Goal: Find specific page/section

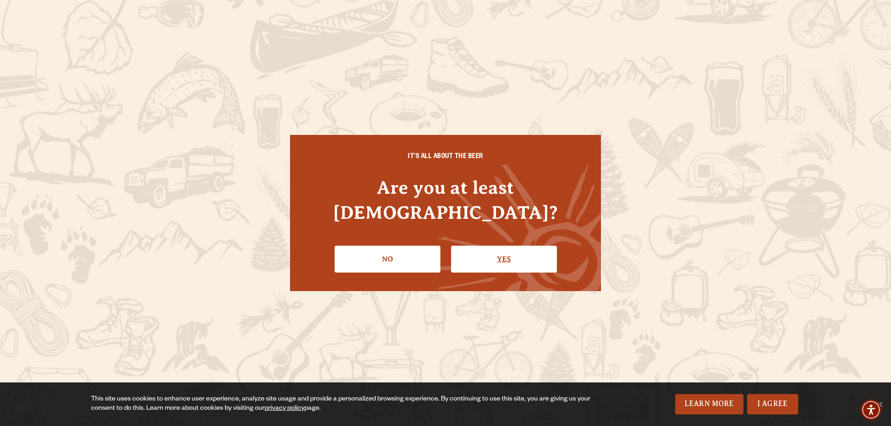
click at [492, 246] on link "Yes" at bounding box center [504, 259] width 106 height 27
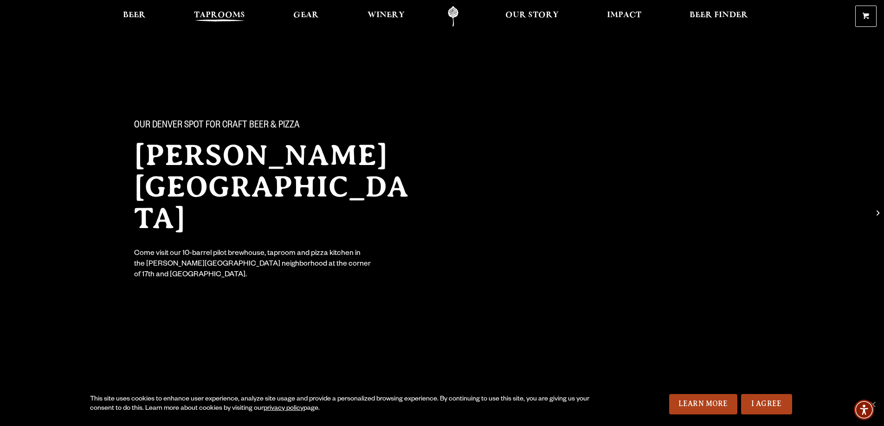
click at [205, 15] on span "Taprooms" at bounding box center [219, 15] width 51 height 7
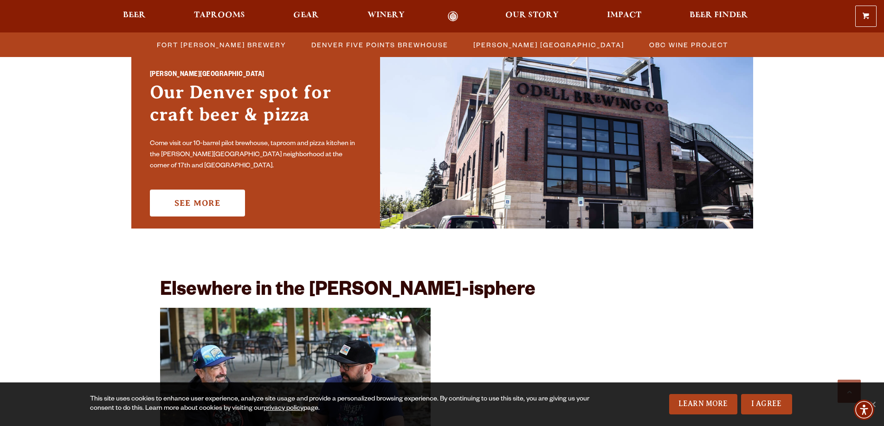
scroll to position [696, 0]
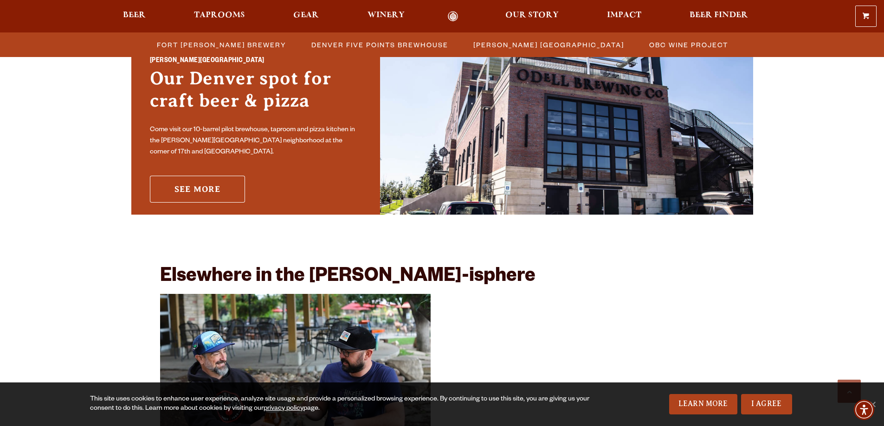
click at [198, 181] on link "See More" at bounding box center [197, 189] width 95 height 27
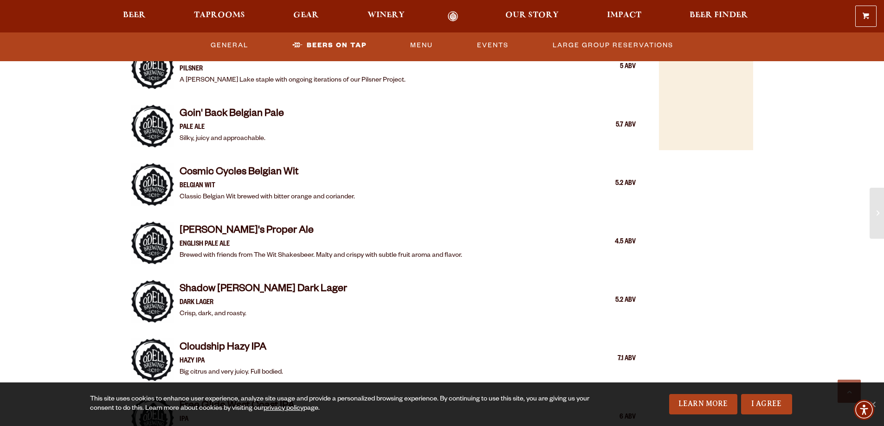
scroll to position [649, 0]
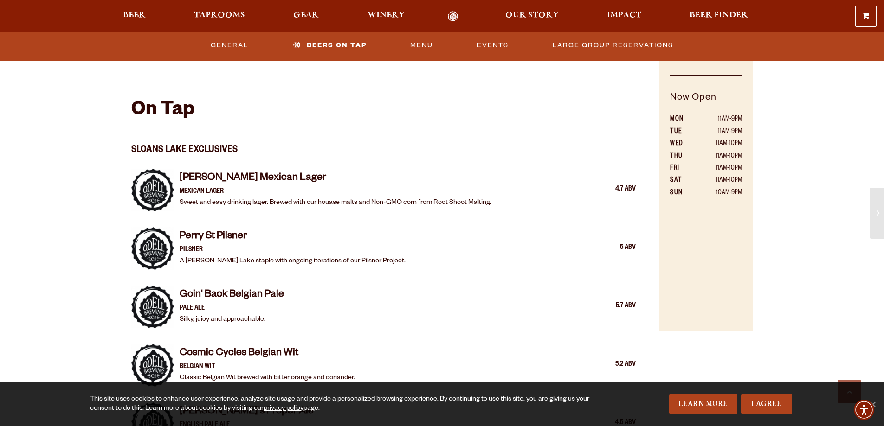
click at [426, 47] on link "Menu" at bounding box center [421, 45] width 30 height 21
